Goal: Register for event/course

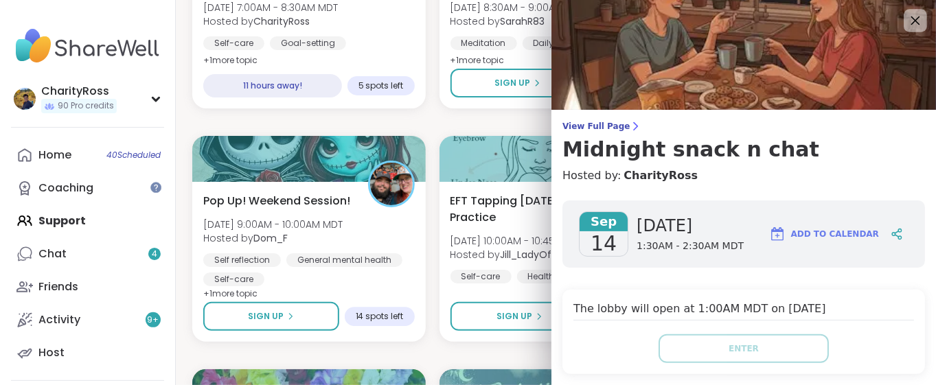
click at [907, 16] on icon at bounding box center [915, 20] width 17 height 17
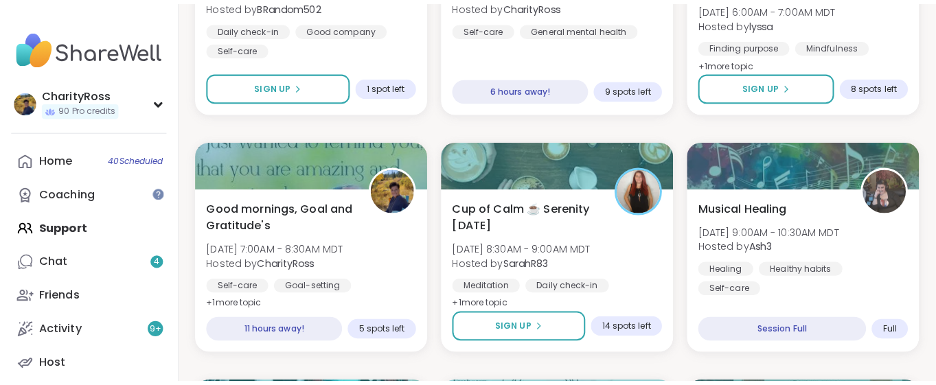
scroll to position [1282, 0]
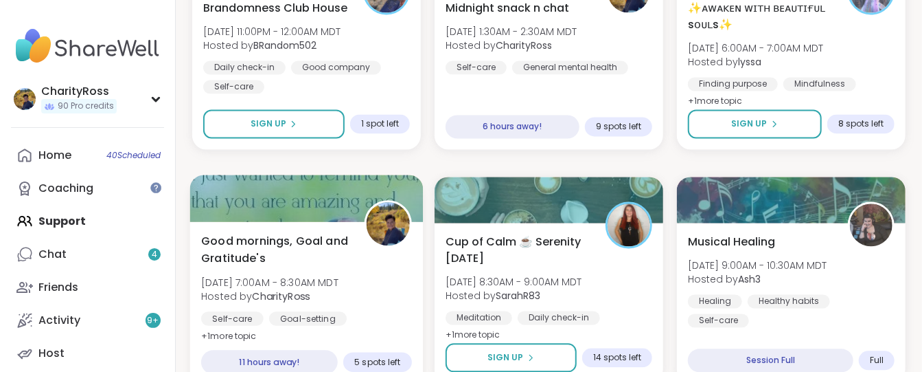
click at [328, 285] on span "[DATE] 7:00AM - 8:30AM MDT" at bounding box center [269, 282] width 137 height 14
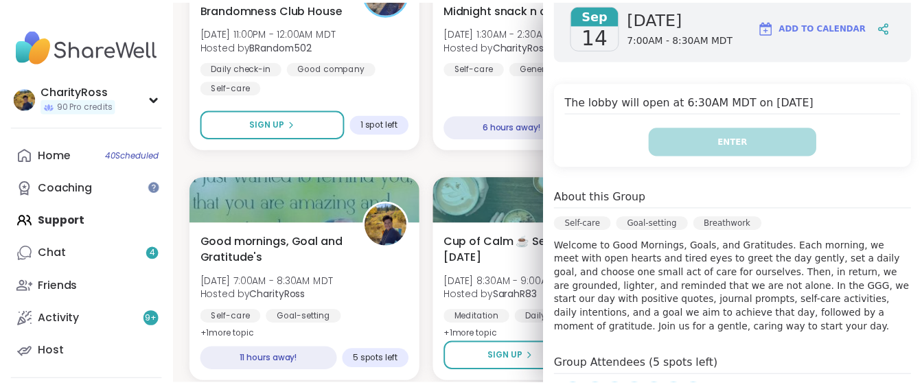
scroll to position [366, 0]
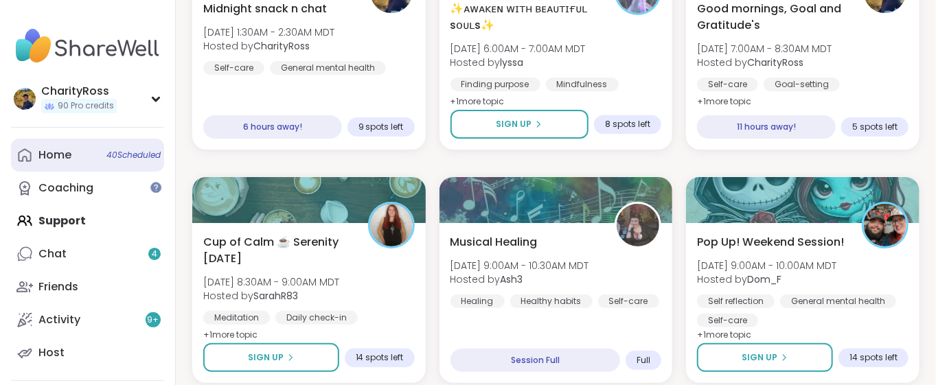
click at [70, 159] on div "Home 40 Scheduled" at bounding box center [54, 155] width 33 height 15
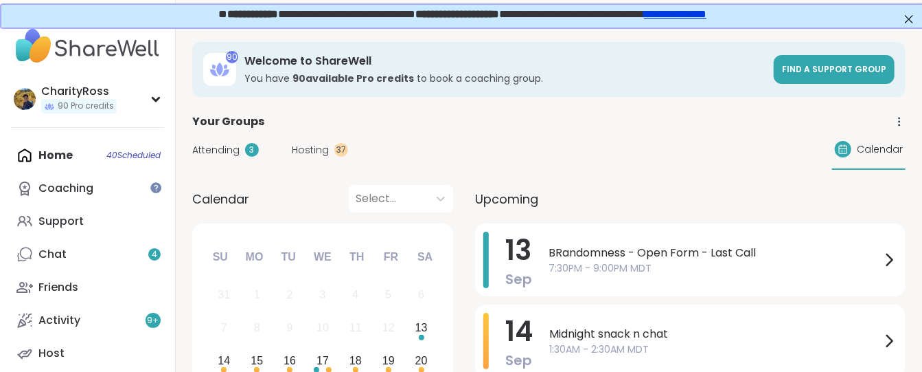
click at [546, 269] on div "13 Sep BRandomness - Open Form - Last Call 7:30PM - 9:00PM MDT" at bounding box center [690, 259] width 431 height 73
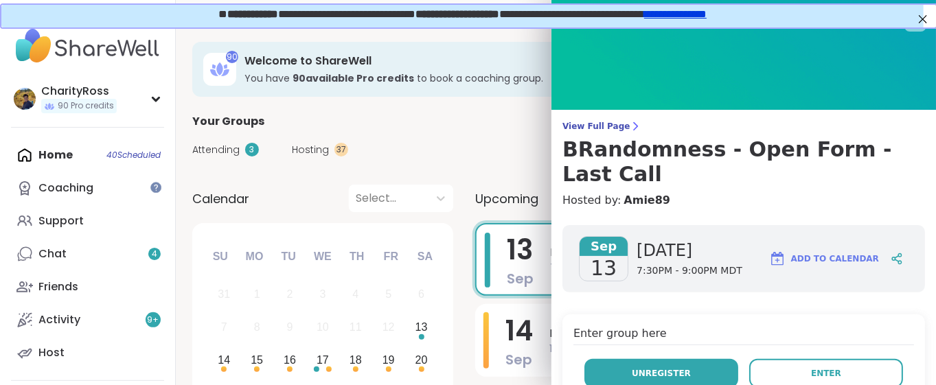
click at [619, 376] on button "Unregister" at bounding box center [661, 373] width 154 height 29
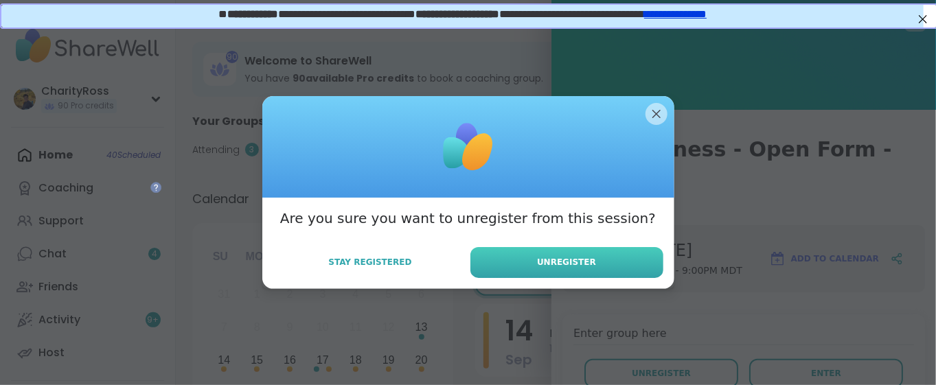
click at [582, 268] on span "Unregister" at bounding box center [566, 262] width 59 height 12
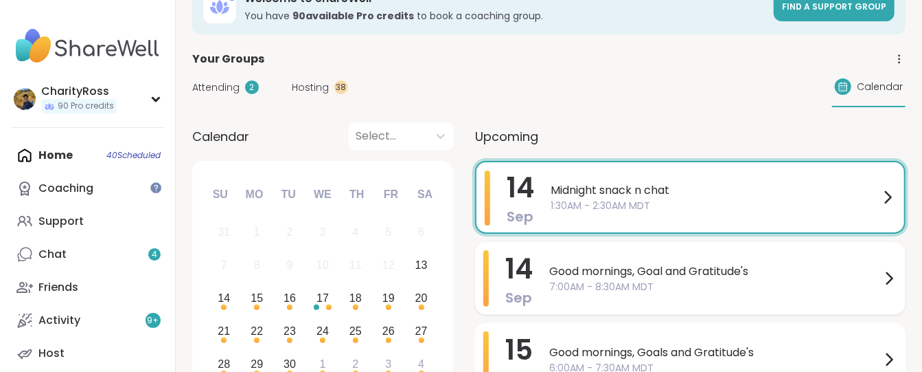
scroll to position [91, 0]
